Goal: Task Accomplishment & Management: Manage account settings

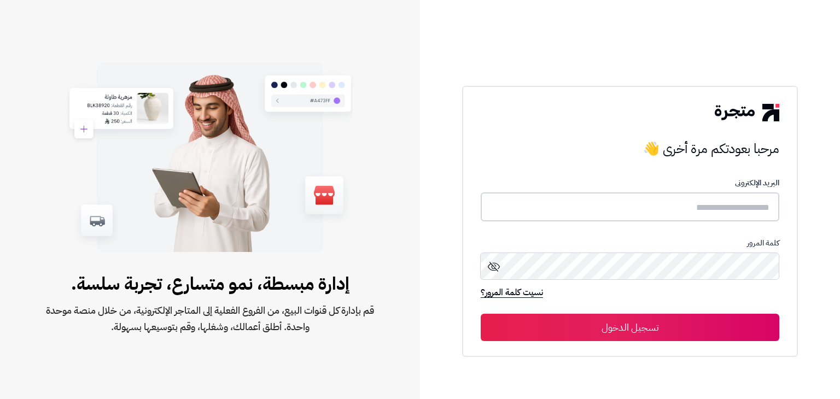
type input "**********"
click at [692, 336] on button "تسجيل الدخول" at bounding box center [629, 326] width 298 height 27
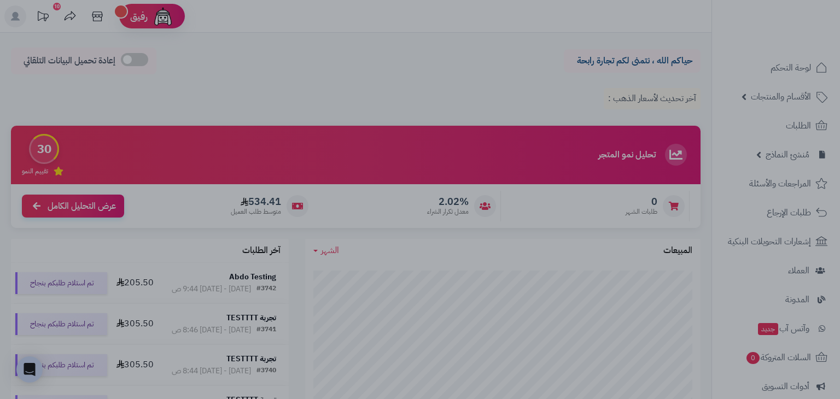
drag, startPoint x: 524, startPoint y: 18, endPoint x: 311, endPoint y: 158, distance: 255.0
click at [524, 18] on div at bounding box center [420, 199] width 840 height 399
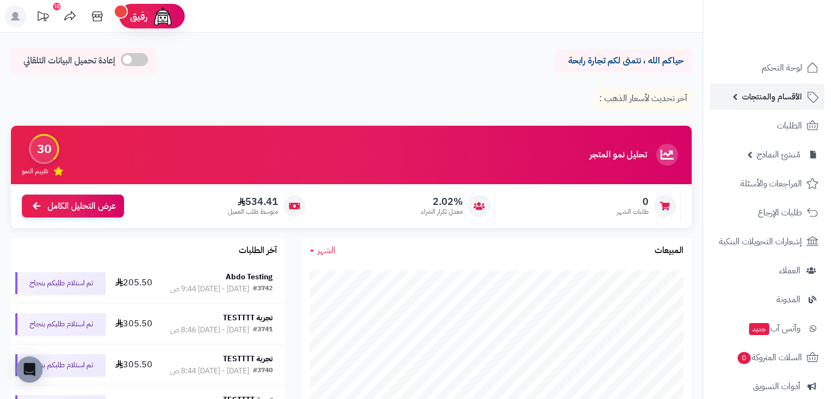
click at [770, 96] on span "الأقسام والمنتجات" at bounding box center [772, 96] width 60 height 15
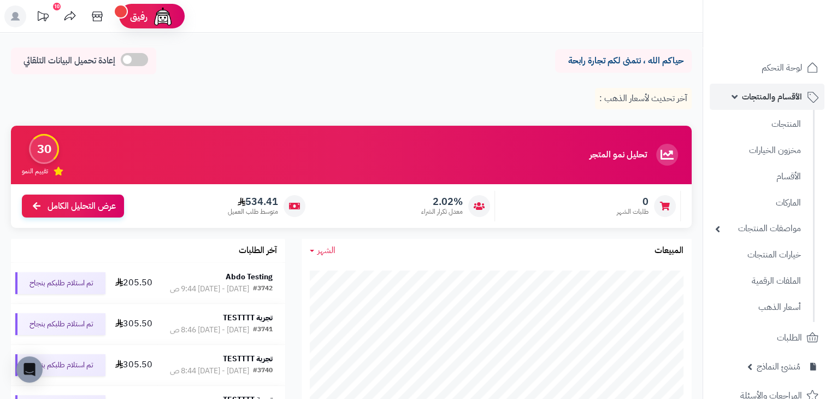
click at [762, 87] on link "الأقسام والمنتجات" at bounding box center [767, 97] width 115 height 26
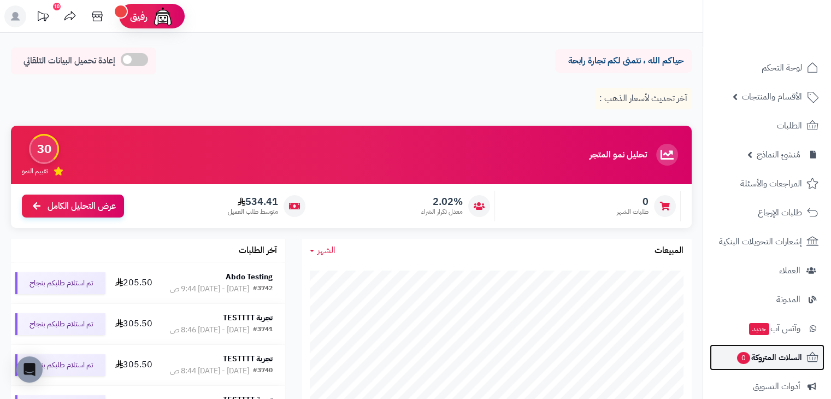
click at [781, 357] on span "السلات المتروكة 0" at bounding box center [769, 357] width 66 height 15
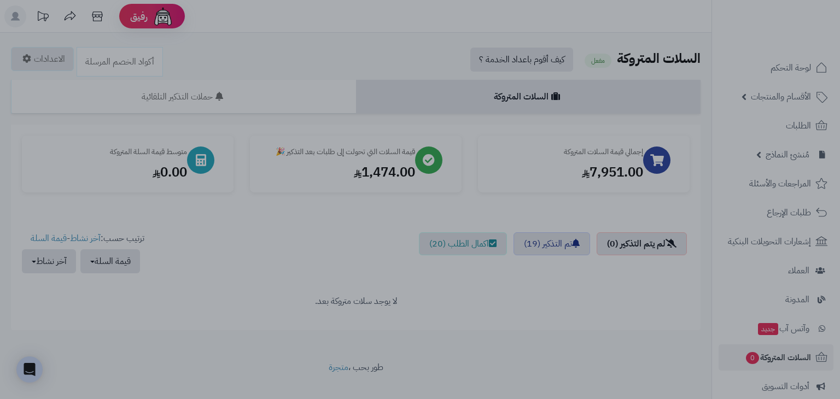
click at [518, 364] on div at bounding box center [420, 199] width 840 height 399
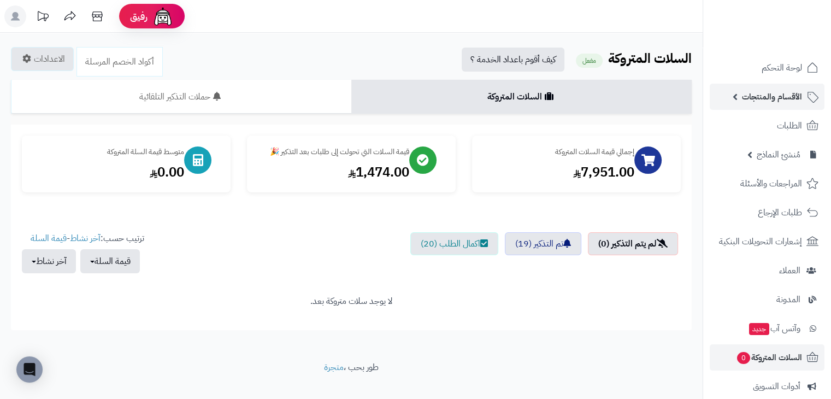
click at [765, 90] on span "الأقسام والمنتجات" at bounding box center [772, 96] width 60 height 15
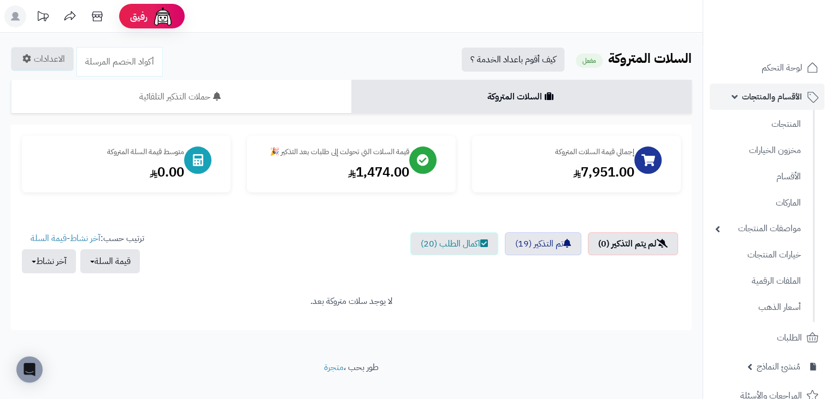
click at [765, 90] on span "الأقسام والمنتجات" at bounding box center [772, 96] width 60 height 15
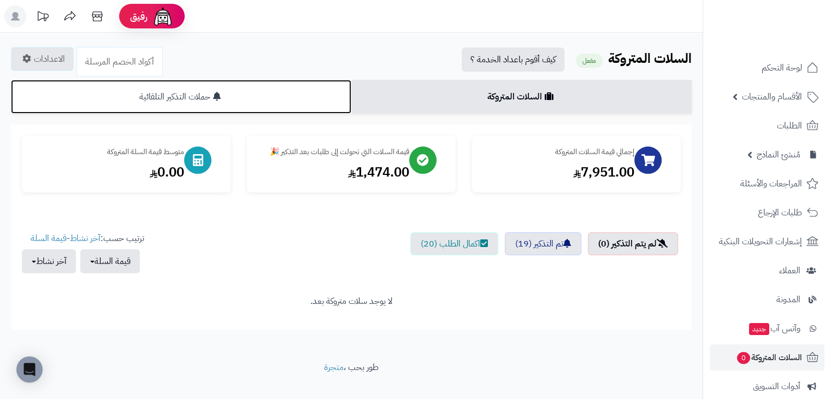
click at [237, 110] on link "حملات التذكير التلقائية" at bounding box center [181, 97] width 341 height 34
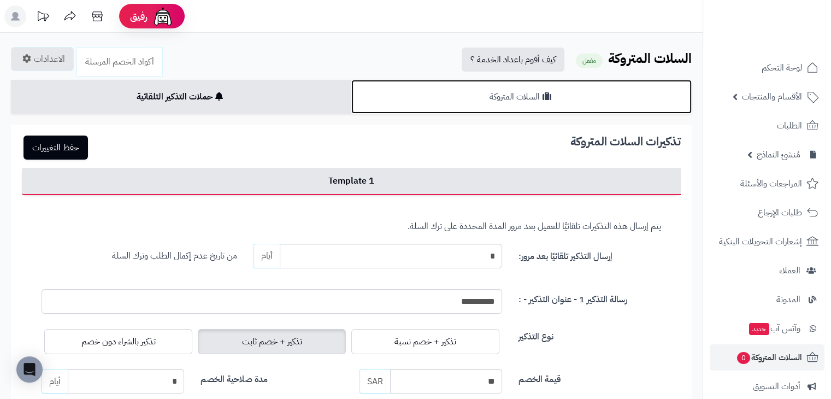
click at [442, 81] on link "السلات المتروكة" at bounding box center [521, 97] width 341 height 34
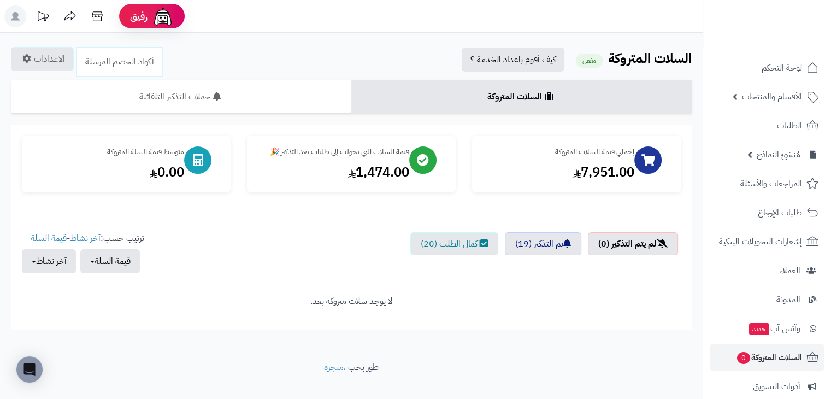
click at [271, 75] on div "الرئيسية الإضافات السلات المتروكة السلات المتروكة مفعل كيف أقوم باعداد الخدمة ؟…" at bounding box center [351, 197] width 703 height 328
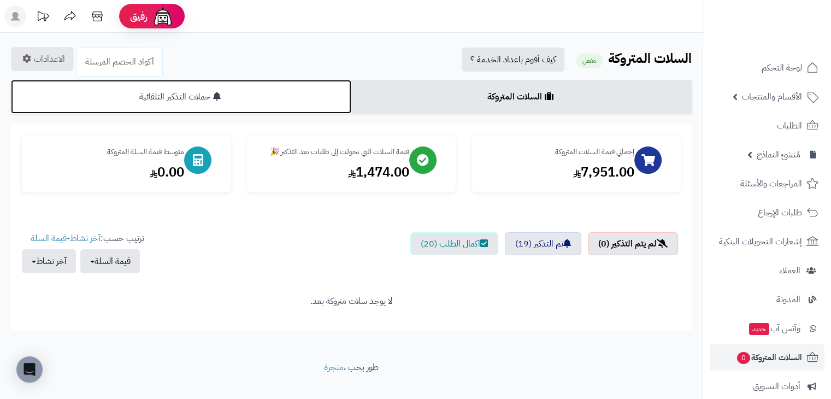
click at [271, 87] on link "حملات التذكير التلقائية" at bounding box center [181, 97] width 341 height 34
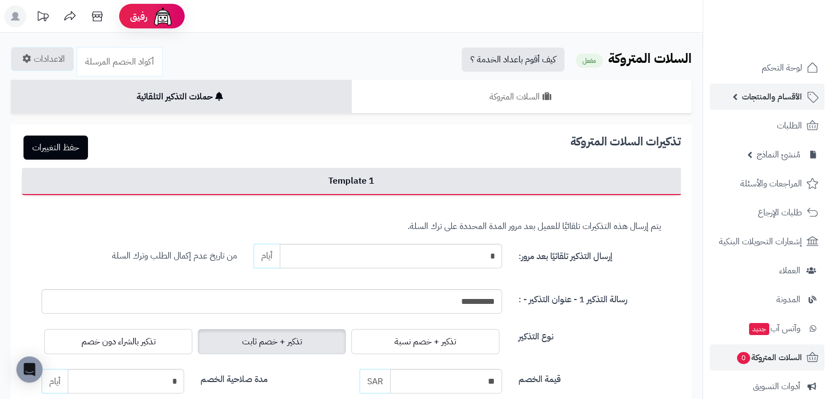
click at [769, 104] on span "الأقسام والمنتجات" at bounding box center [772, 96] width 60 height 15
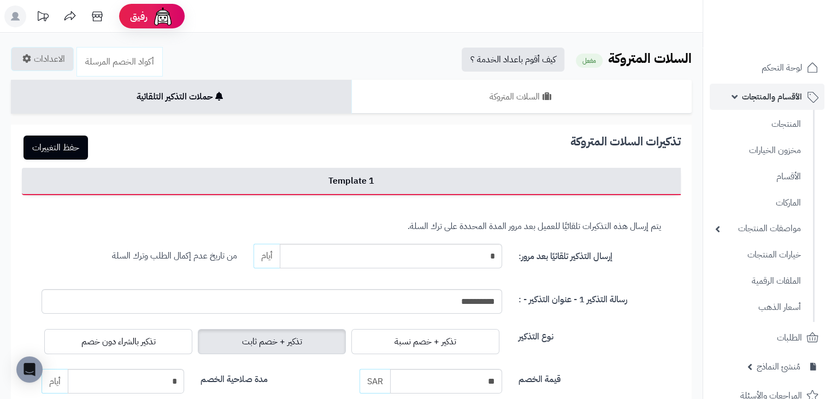
click at [770, 98] on span "الأقسام والمنتجات" at bounding box center [772, 96] width 60 height 15
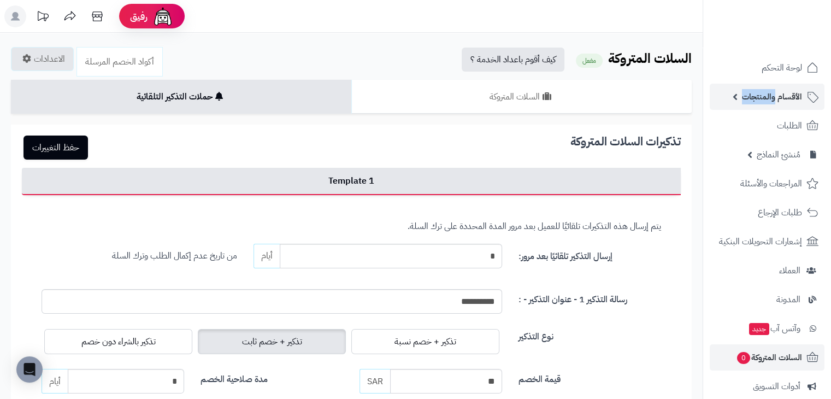
click at [770, 98] on span "الأقسام والمنتجات" at bounding box center [772, 96] width 60 height 15
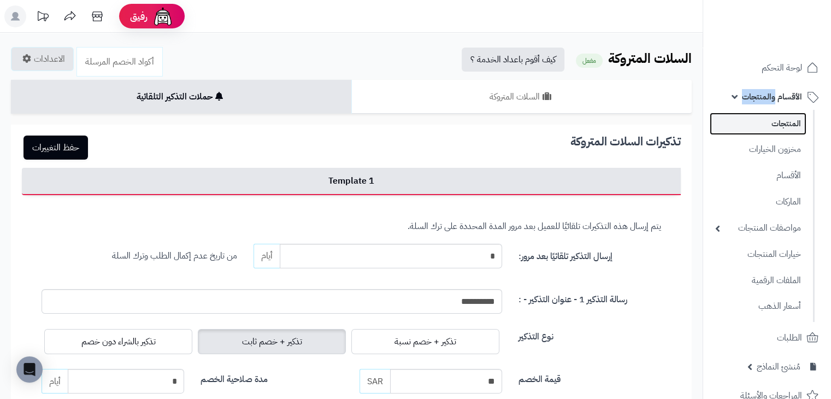
click at [786, 125] on link "المنتجات" at bounding box center [758, 124] width 97 height 22
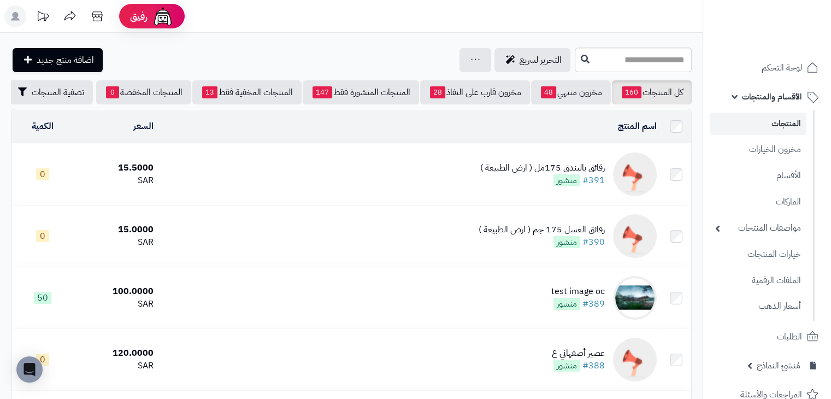
click at [236, 51] on div "التحرير لسريع جرد مخزون المنتجات جرد مخزون الخيارات فقط تعديل أسعار المنتجات ال…" at bounding box center [291, 60] width 561 height 24
click at [282, 61] on div "التحرير لسريع جرد مخزون المنتجات جرد مخزون الخيارات فقط تعديل أسعار المنتجات ال…" at bounding box center [291, 60] width 561 height 24
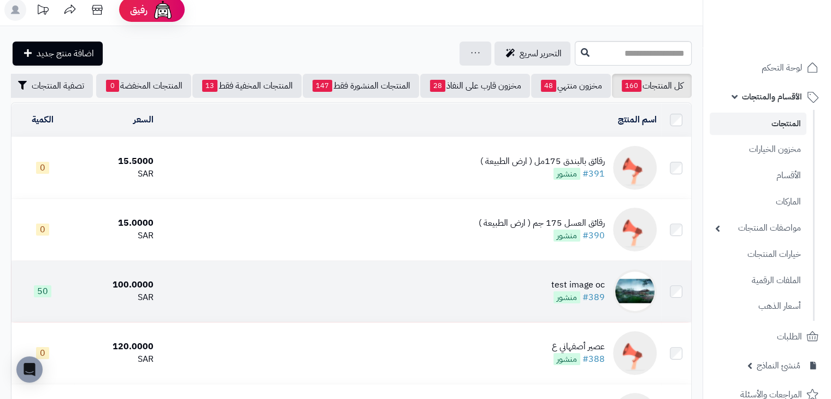
scroll to position [109, 0]
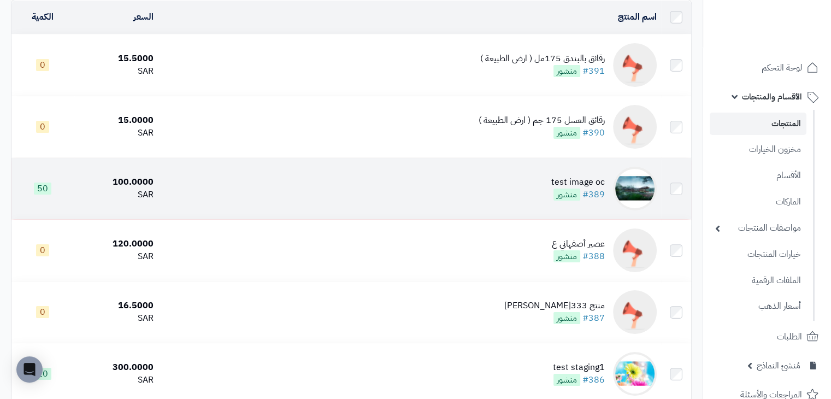
click at [504, 197] on td "test image oc #389 منشور" at bounding box center [409, 188] width 503 height 61
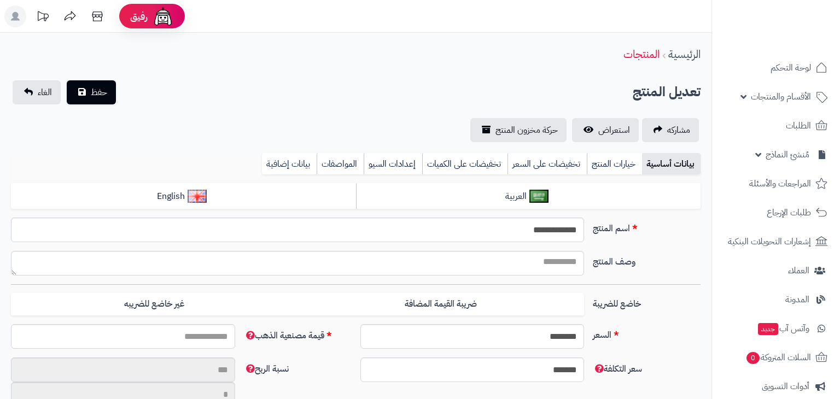
select select
type input "*****"
type input "********"
type input "******"
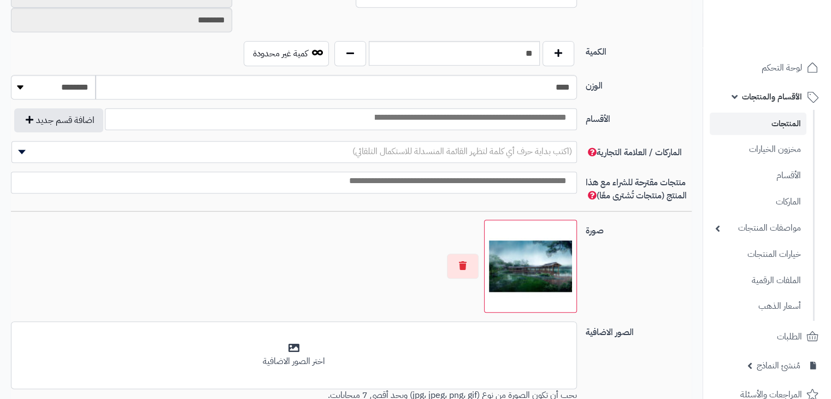
type input "******"
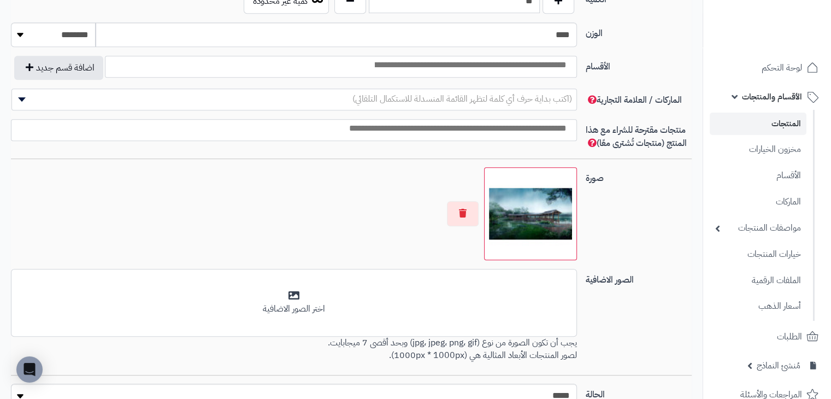
scroll to position [656, 0]
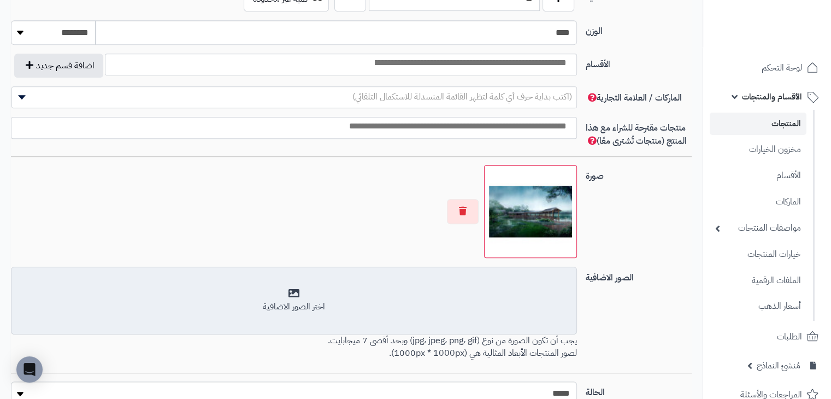
click at [449, 296] on div "اختر الصور الاضافية" at bounding box center [294, 301] width 552 height 26
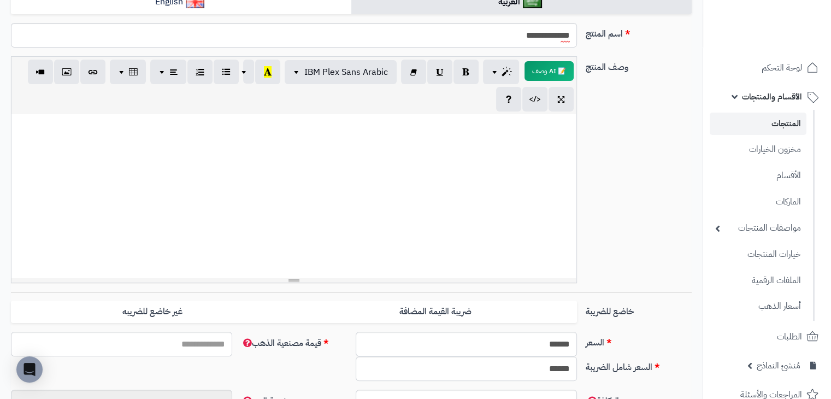
scroll to position [55, 0]
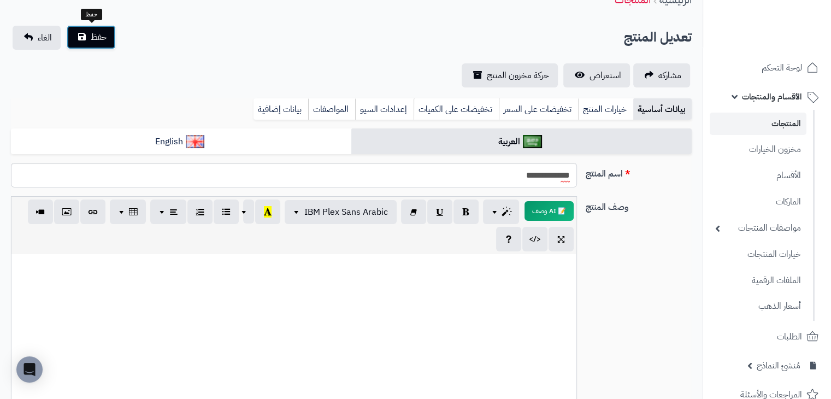
click at [88, 38] on button "حفظ" at bounding box center [91, 37] width 49 height 24
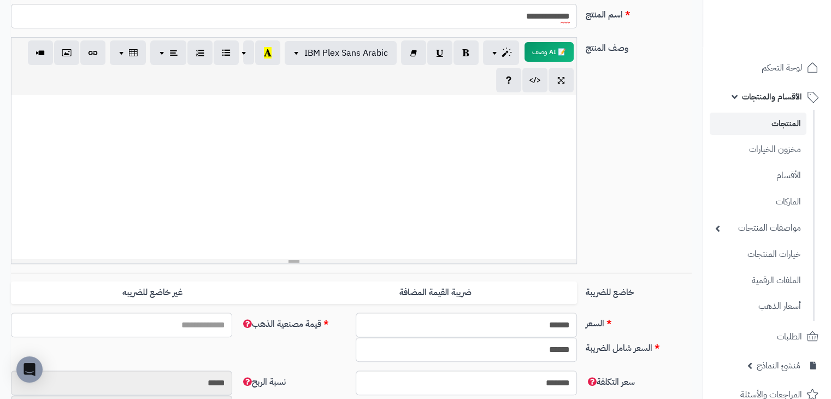
scroll to position [491, 0]
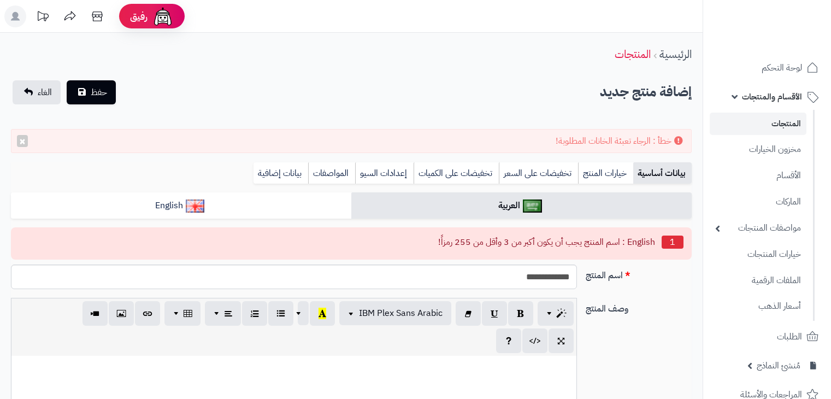
select select
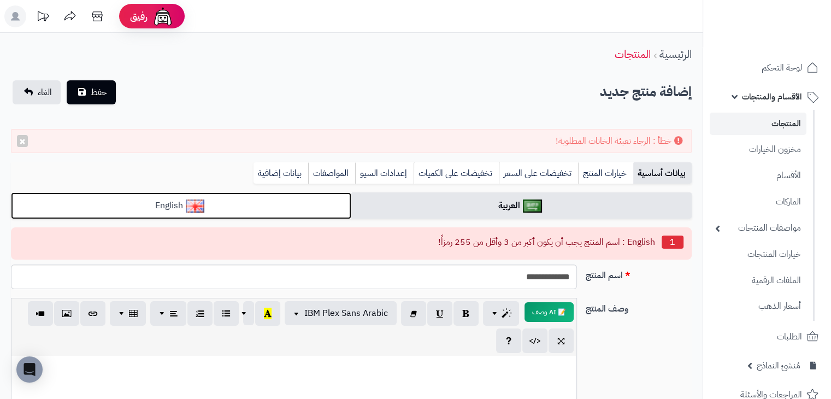
click at [302, 197] on link "English" at bounding box center [181, 205] width 341 height 27
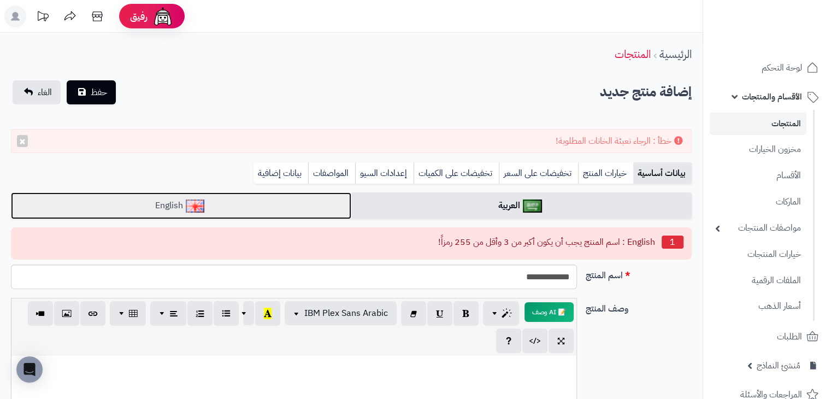
click at [302, 205] on link "English" at bounding box center [181, 205] width 341 height 27
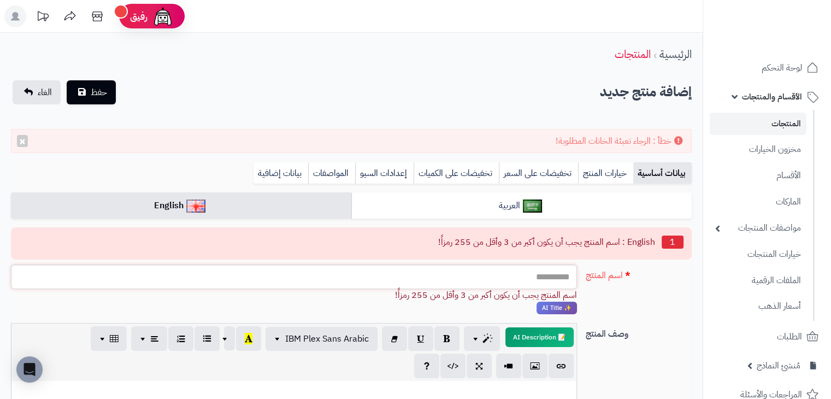
click at [503, 272] on input "اسم المنتج" at bounding box center [294, 277] width 566 height 25
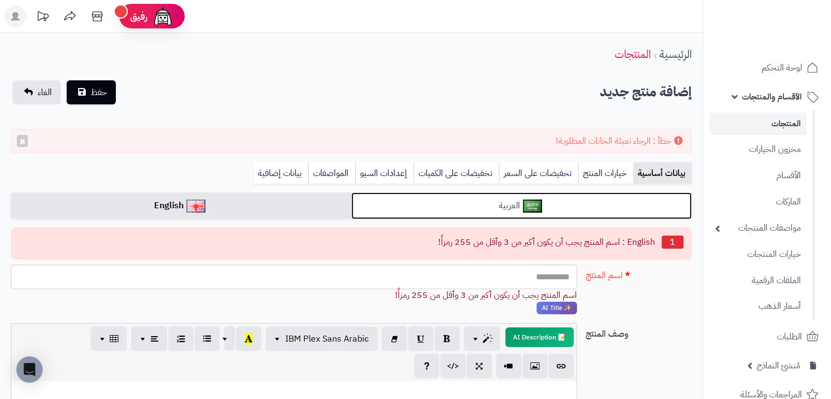
click at [535, 204] on img at bounding box center [532, 206] width 19 height 13
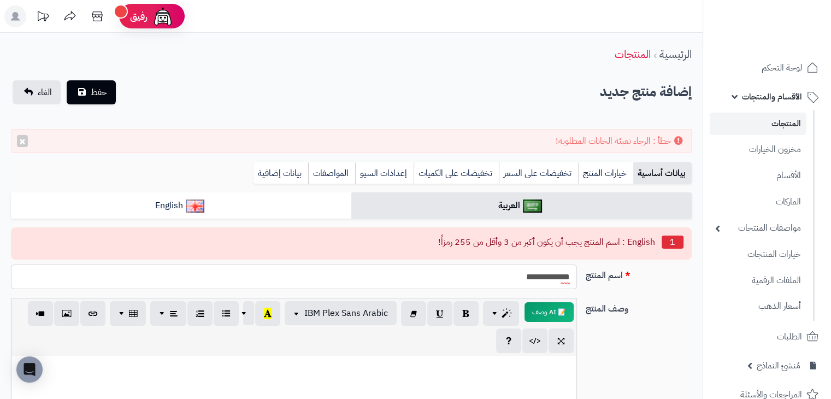
click at [511, 282] on input "**********" at bounding box center [294, 277] width 566 height 25
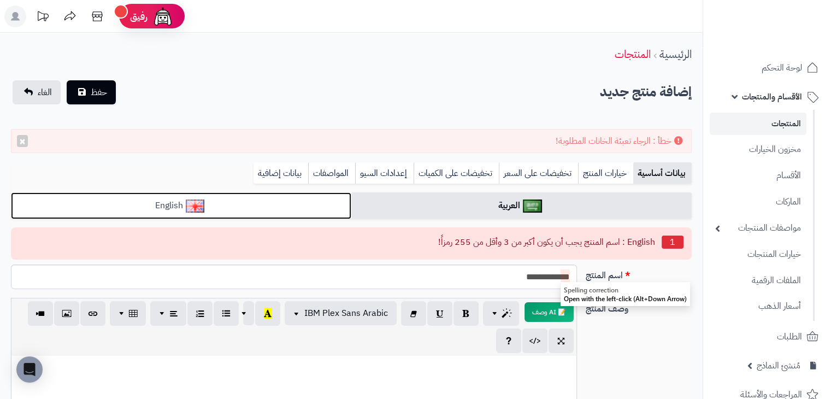
click at [300, 198] on link "English" at bounding box center [181, 205] width 341 height 27
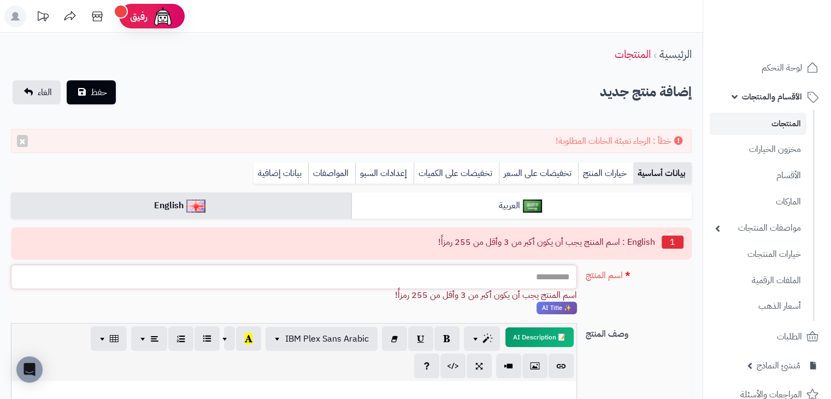
click at [485, 280] on input "اسم المنتج" at bounding box center [294, 277] width 566 height 25
paste input "**********"
type input "**********"
click at [106, 94] on span "حفظ" at bounding box center [99, 91] width 16 height 13
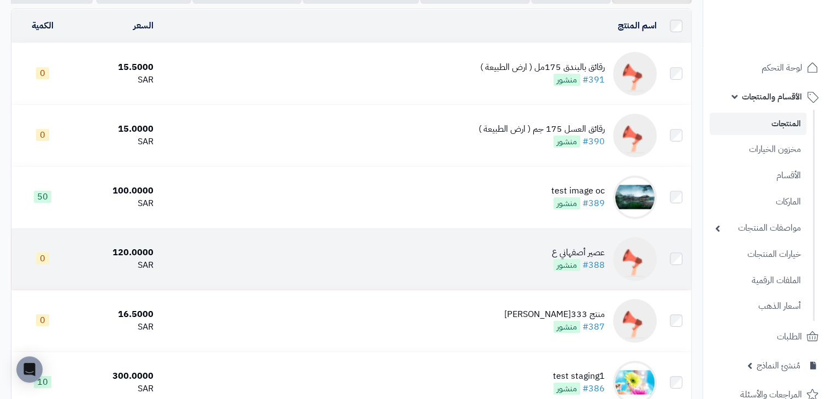
scroll to position [164, 0]
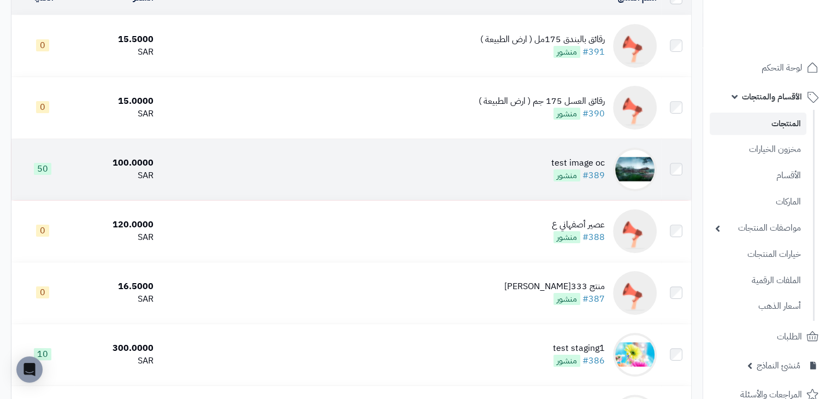
click at [503, 162] on td "test image oc #389 منشور" at bounding box center [409, 169] width 503 height 61
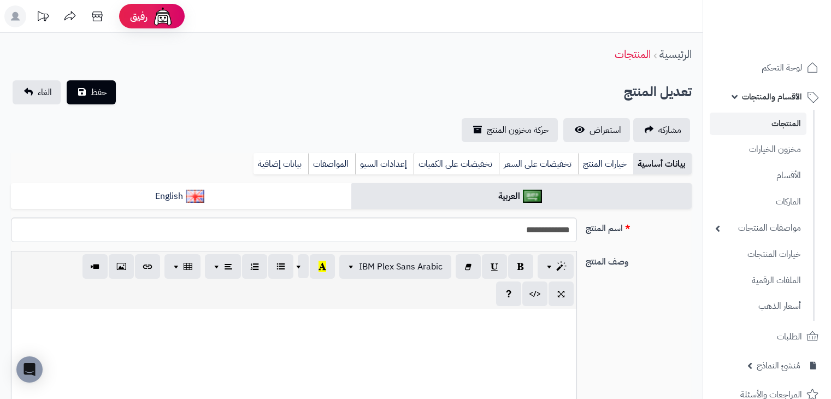
select select
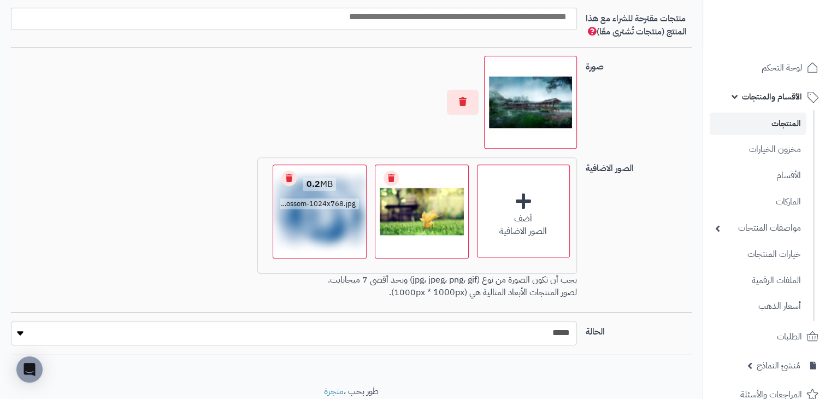
scroll to position [805, 0]
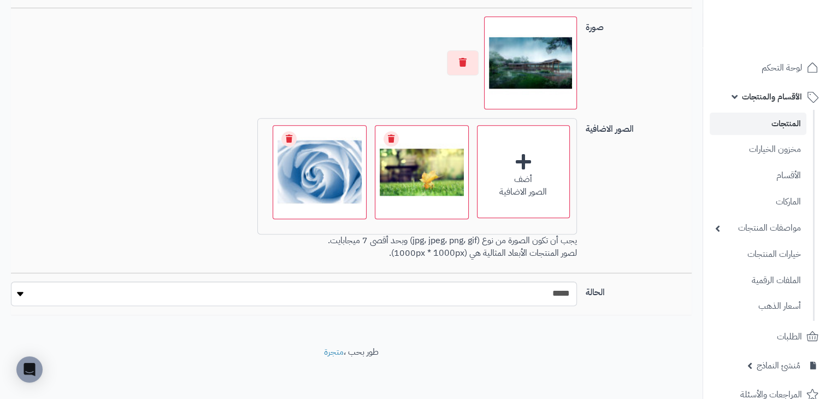
click at [134, 104] on div at bounding box center [294, 62] width 566 height 93
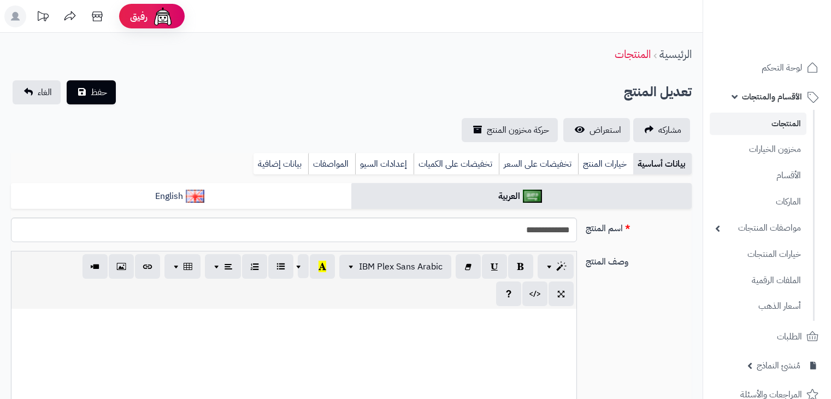
select select
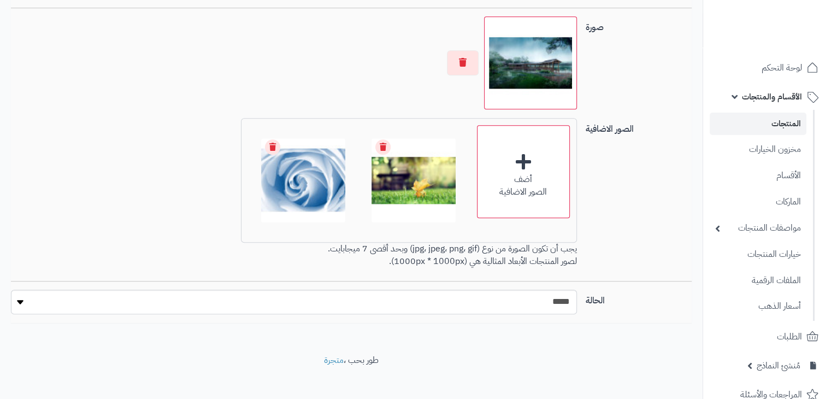
type input "******"
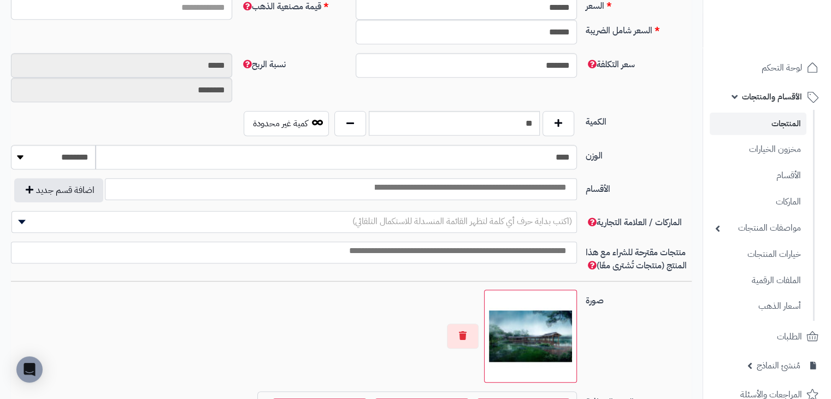
scroll to position [805, 0]
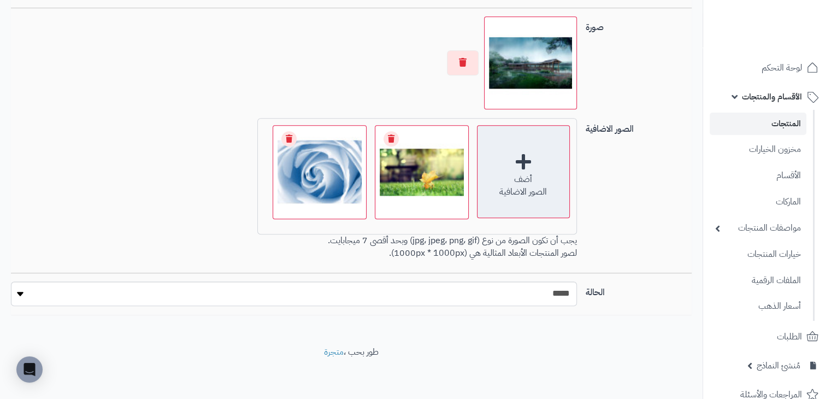
click at [527, 170] on div "أضف الصور الاضافية" at bounding box center [523, 171] width 93 height 93
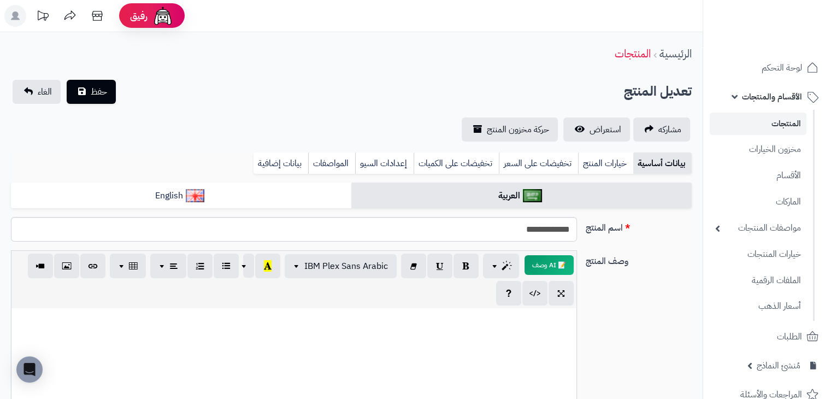
scroll to position [0, 0]
click at [98, 101] on button "حفظ" at bounding box center [91, 92] width 49 height 24
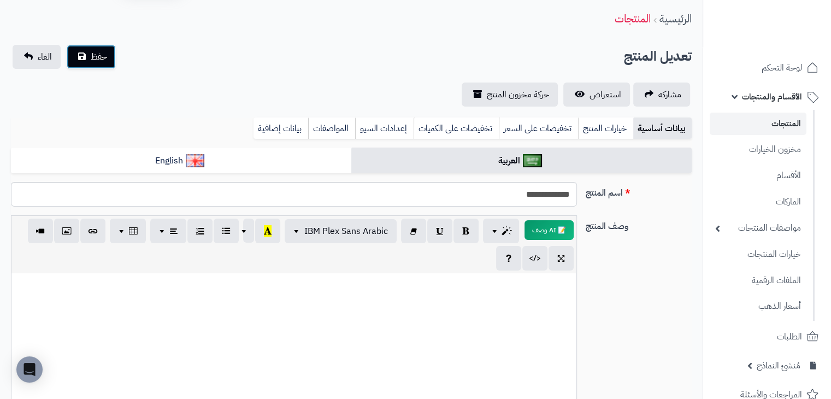
scroll to position [55, 0]
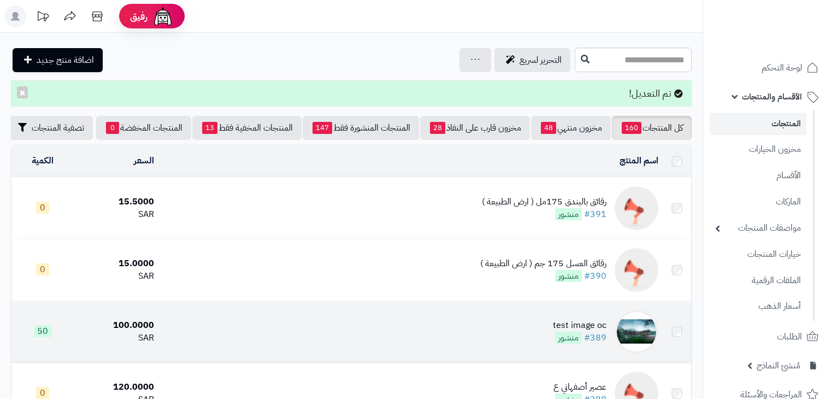
scroll to position [55, 0]
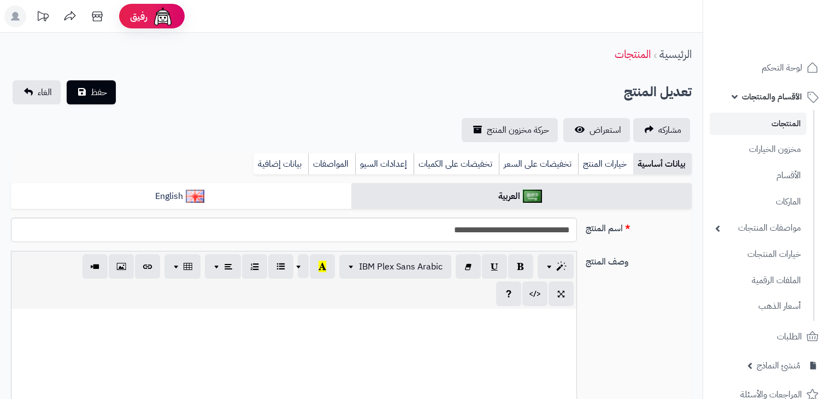
select select
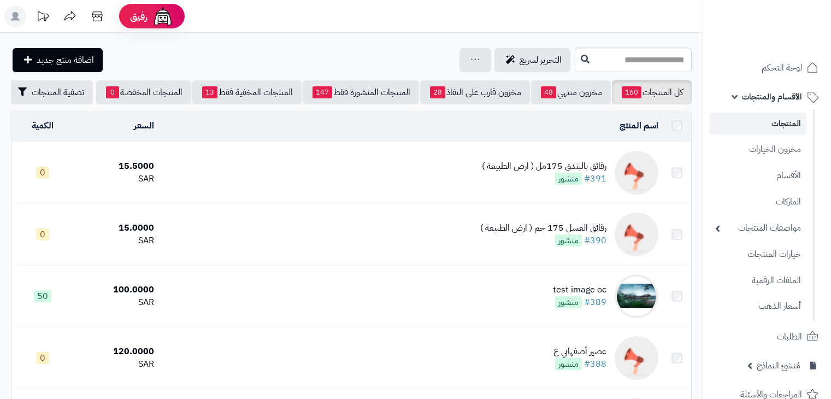
scroll to position [55, 0]
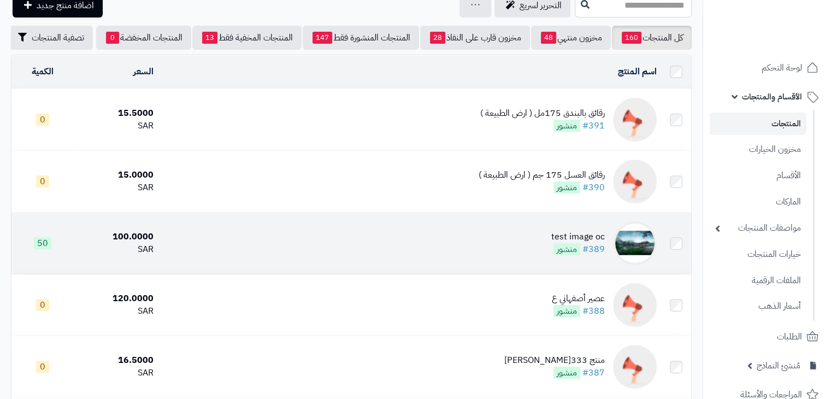
click at [517, 254] on td "test image oc #389 منشور" at bounding box center [409, 243] width 503 height 61
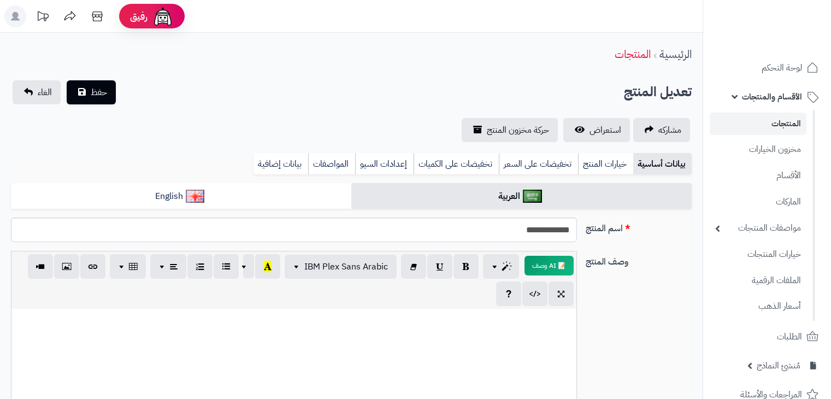
select select
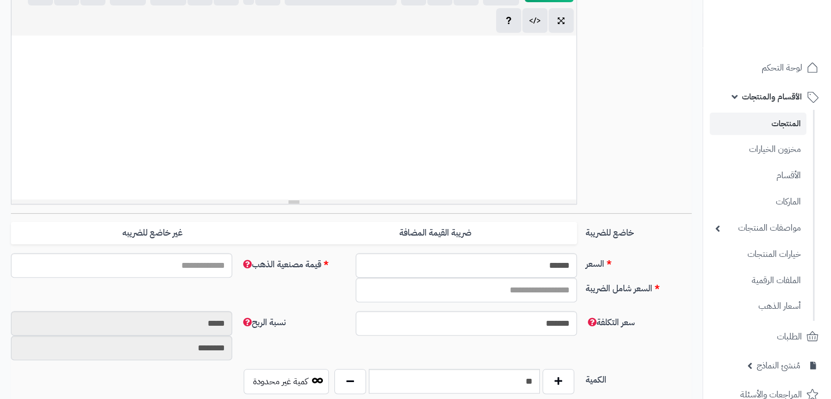
type input "******"
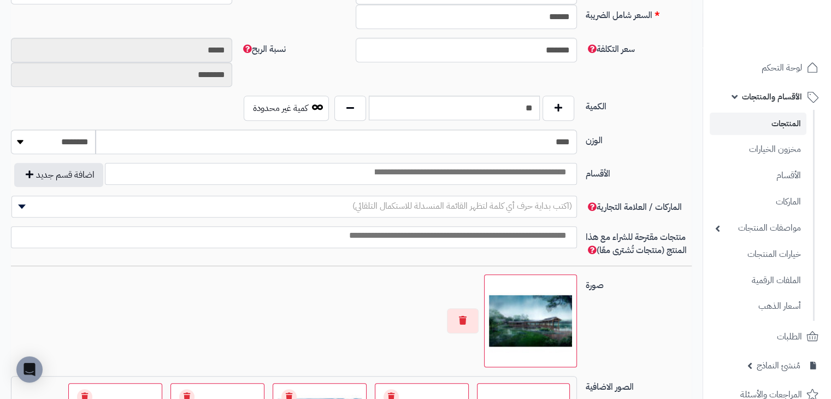
scroll to position [765, 0]
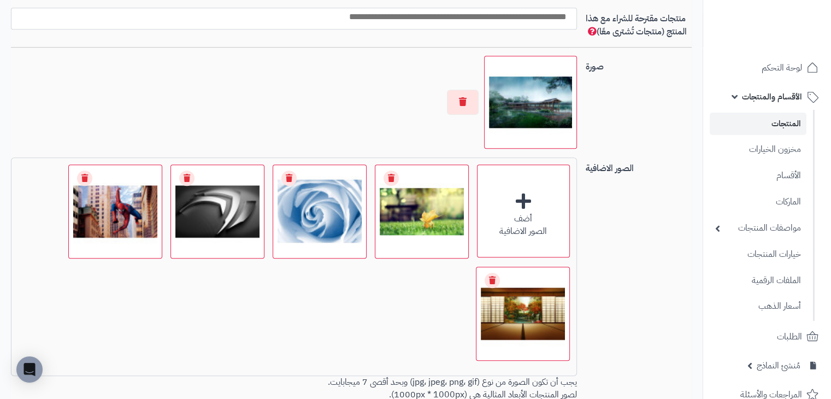
click at [418, 308] on div "أضف الصور الاضافية اختر الصور الاضافية 0.2 MB catalog/1760350266330-353.jpg Che…" at bounding box center [294, 266] width 566 height 219
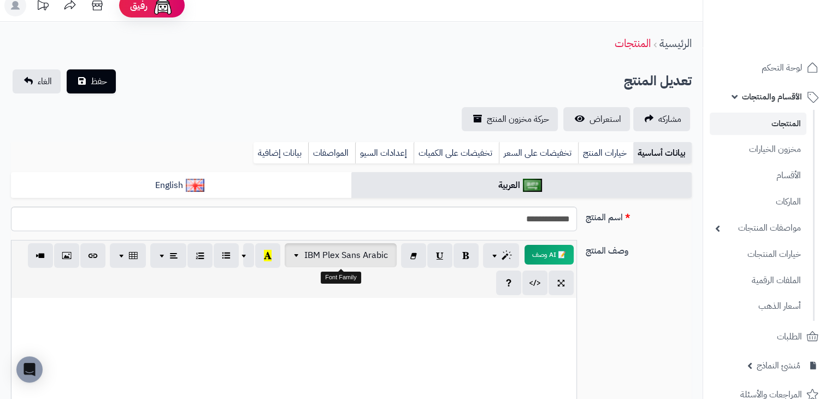
scroll to position [0, 0]
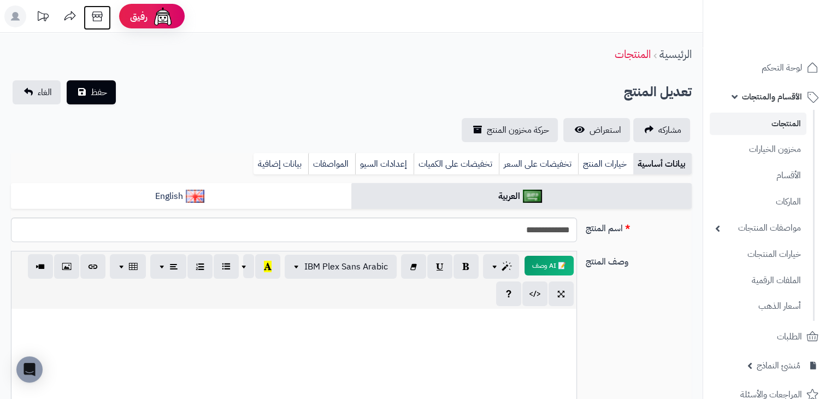
click at [95, 17] on icon at bounding box center [97, 16] width 22 height 22
click at [607, 129] on span "استعراض" at bounding box center [606, 130] width 32 height 13
